Goal: Use online tool/utility: Utilize a website feature to perform a specific function

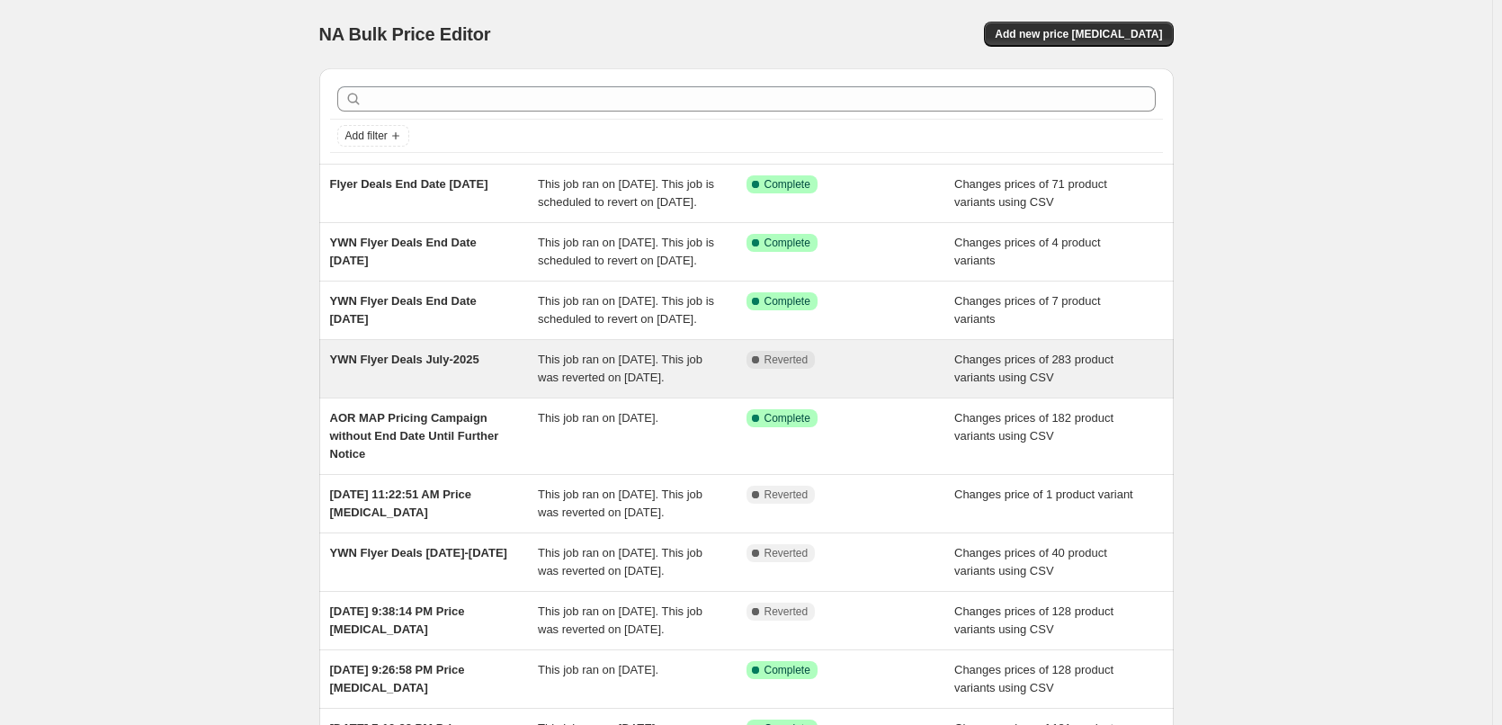
scroll to position [90, 0]
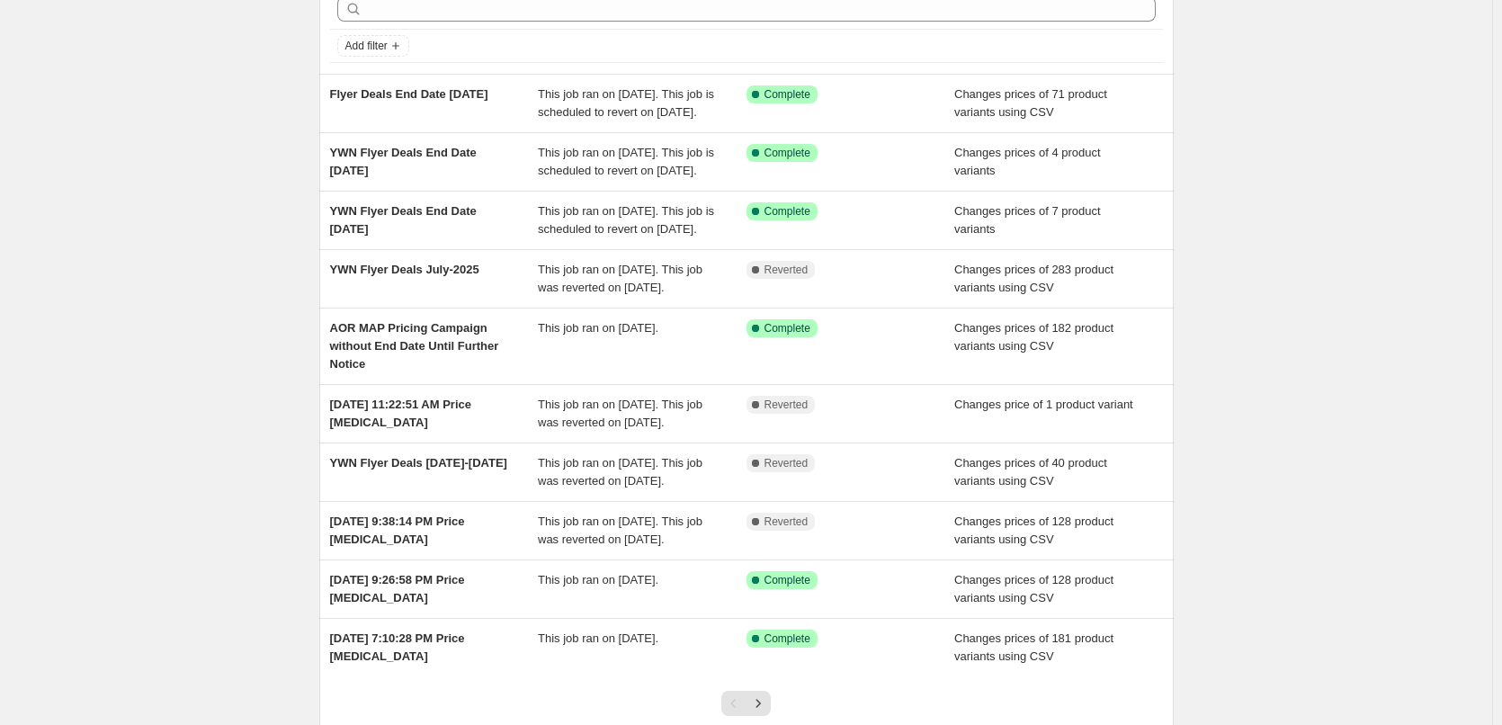
click at [231, 397] on div "NA Bulk Price Editor. This page is ready NA Bulk Price Editor Add new price [ME…" at bounding box center [746, 382] width 1493 height 945
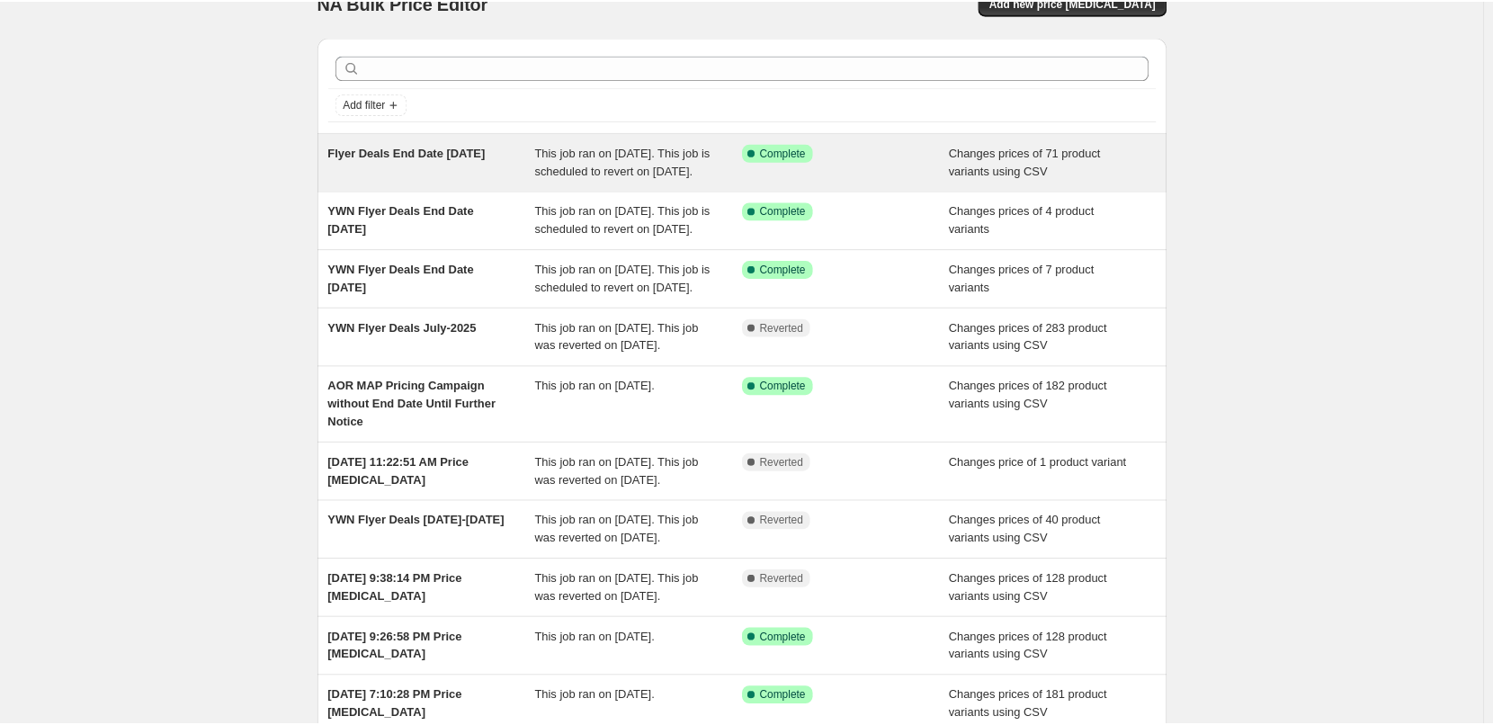
scroll to position [0, 0]
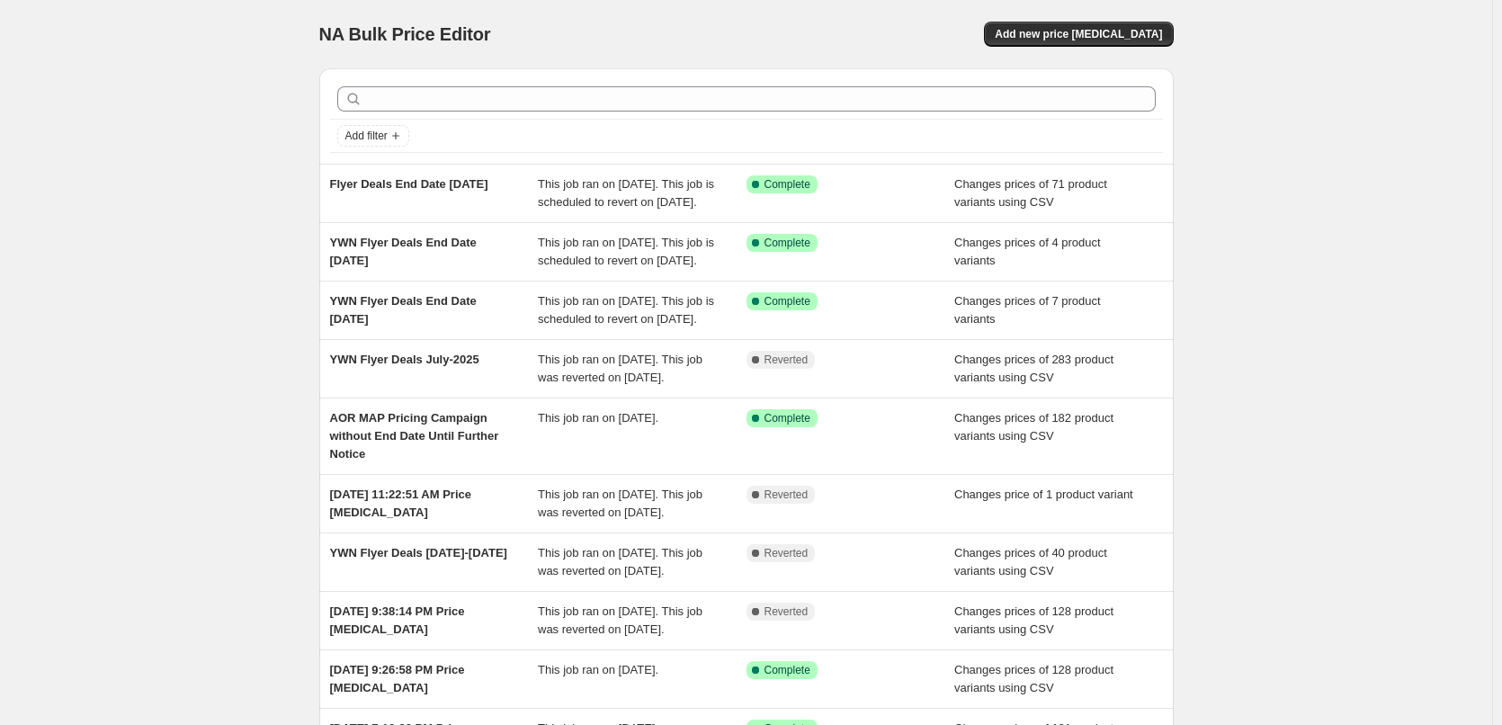
click at [1340, 196] on div "NA Bulk Price Editor. This page is ready NA Bulk Price Editor Add new price cha…" at bounding box center [746, 472] width 1493 height 945
